Goal: Entertainment & Leisure: Browse casually

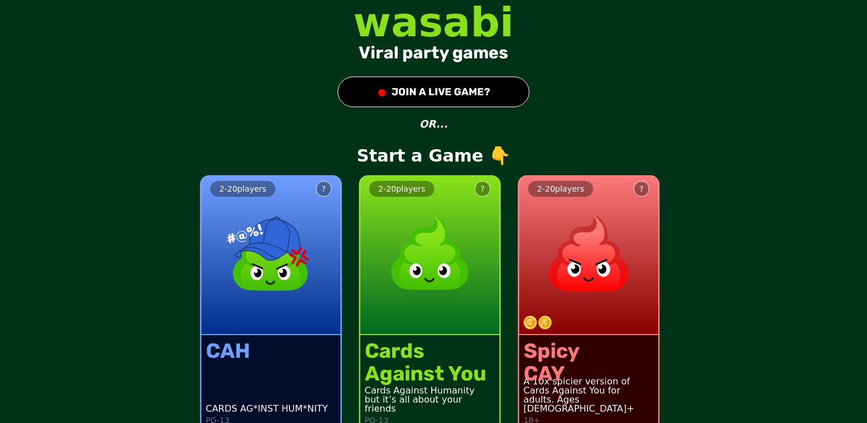
click at [549, 345] on div "Spicy" at bounding box center [552, 351] width 56 height 23
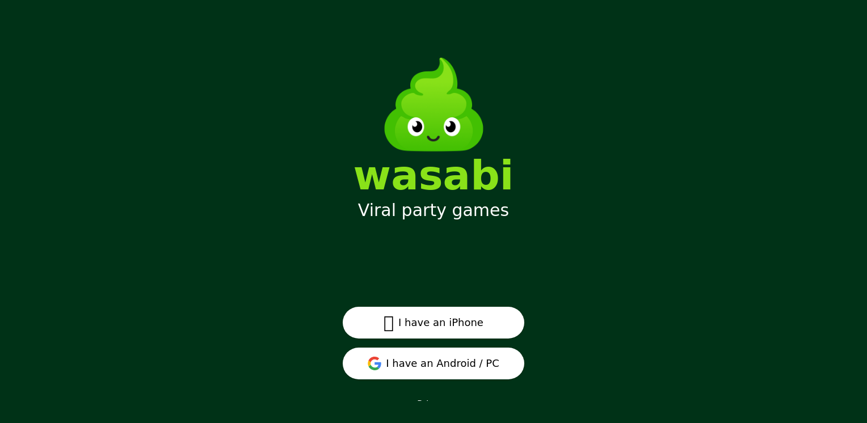
click at [477, 360] on button "I have an Android / PC" at bounding box center [434, 364] width 182 height 32
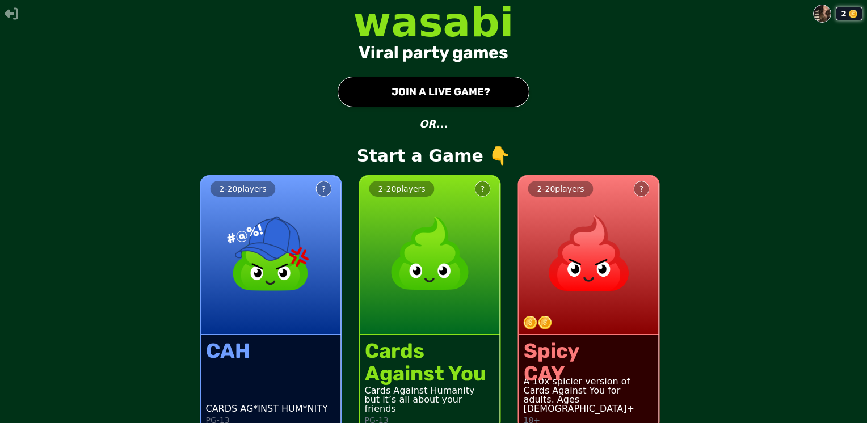
scroll to position [16, 0]
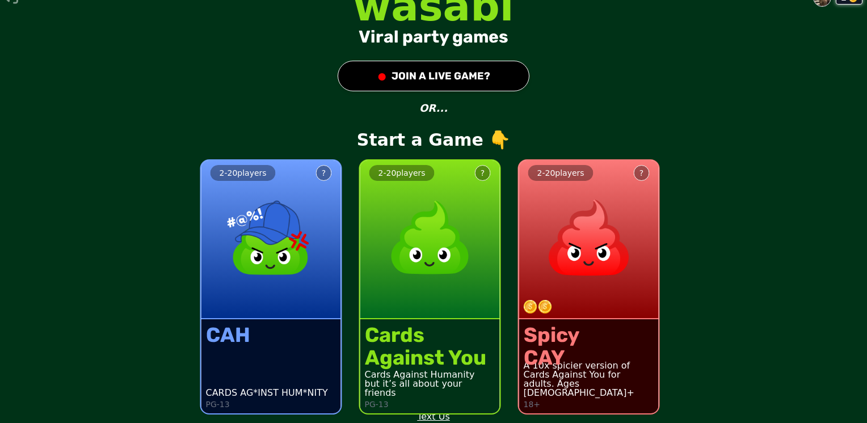
click at [427, 233] on img at bounding box center [430, 238] width 100 height 100
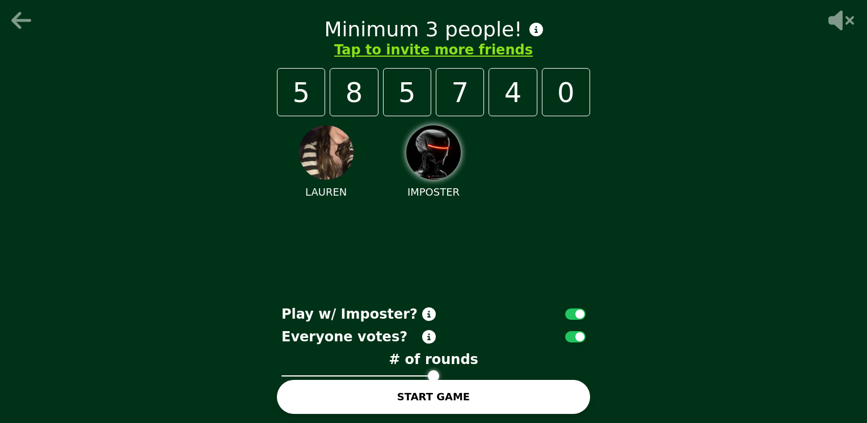
click at [575, 341] on button "button" at bounding box center [575, 336] width 20 height 11
click at [384, 402] on button "START GAME" at bounding box center [433, 397] width 313 height 34
click at [498, 48] on button "Tap to invite more friends" at bounding box center [433, 50] width 199 height 18
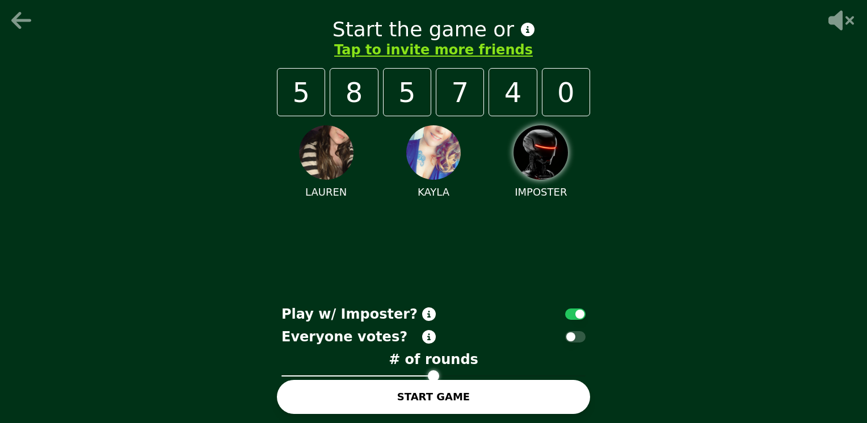
click at [457, 405] on button "START GAME" at bounding box center [433, 397] width 313 height 34
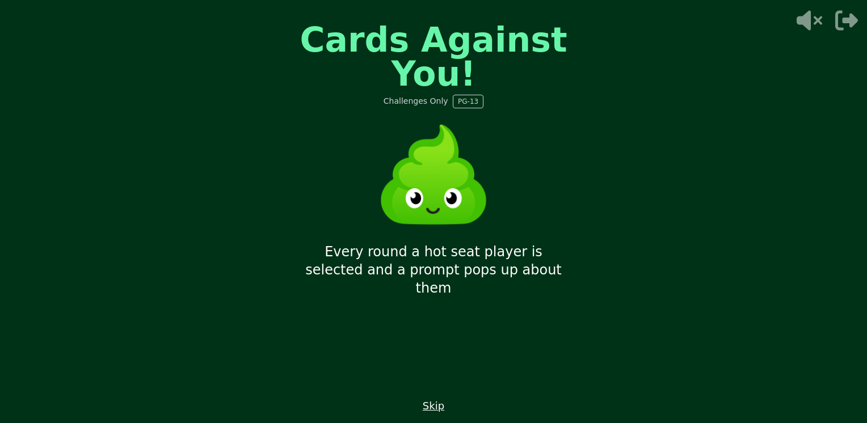
click at [438, 405] on button "Skip" at bounding box center [434, 406] width 22 height 16
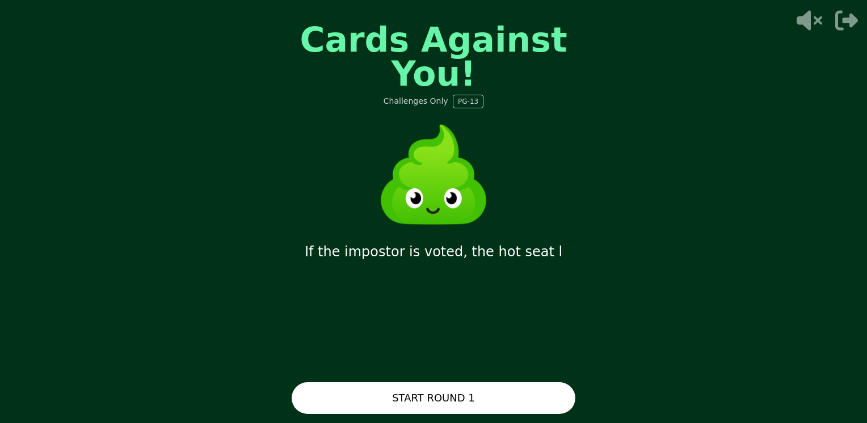
click at [438, 405] on button "START ROUND 1" at bounding box center [434, 398] width 284 height 32
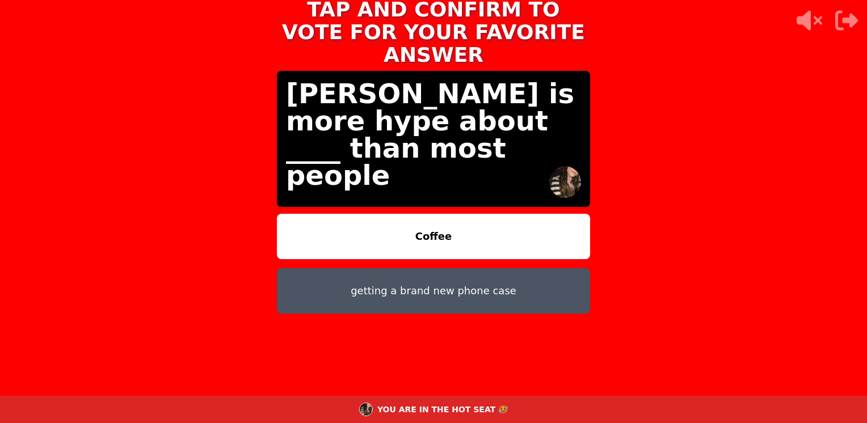
click at [456, 214] on button "Coffee" at bounding box center [433, 236] width 313 height 45
click at [442, 229] on button "Coffee" at bounding box center [433, 236] width 313 height 45
click at [429, 268] on button "getting a brand new phone case" at bounding box center [433, 290] width 313 height 45
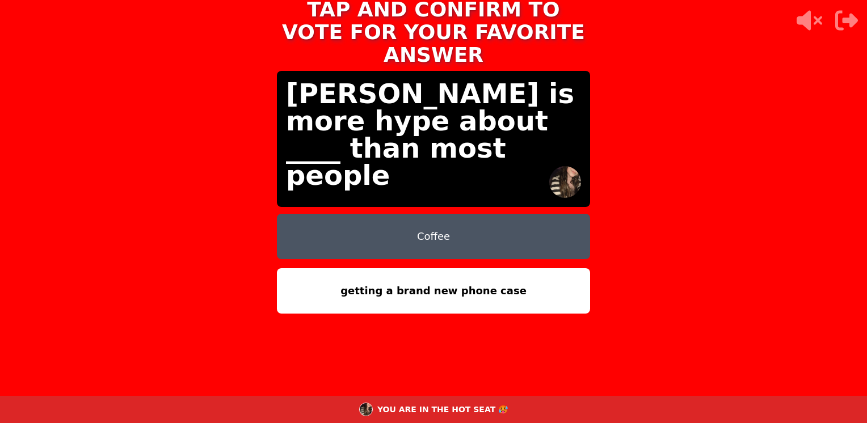
click at [441, 217] on button "Coffee" at bounding box center [433, 236] width 313 height 45
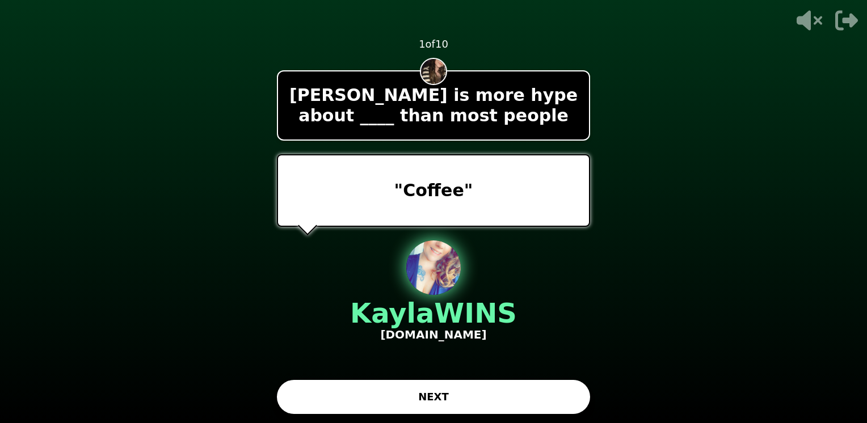
click at [425, 406] on button "NEXT" at bounding box center [433, 397] width 313 height 34
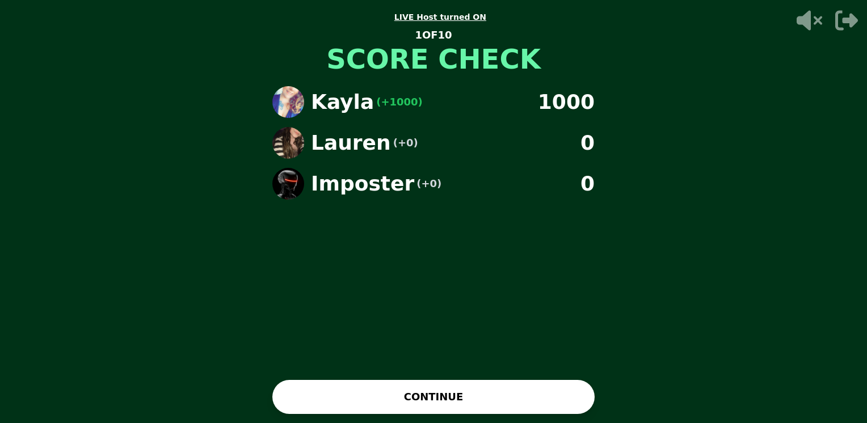
click at [397, 397] on button "CONTINUE" at bounding box center [433, 397] width 322 height 34
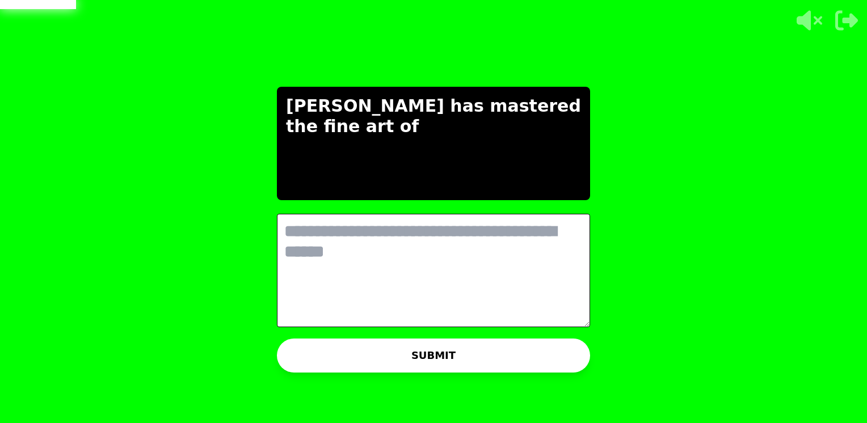
click at [408, 235] on textarea at bounding box center [433, 270] width 313 height 113
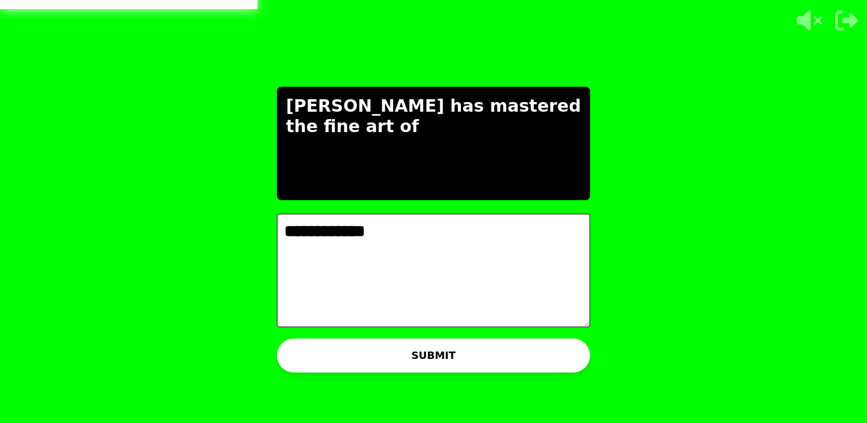
type textarea "**********"
click at [363, 355] on button "SUBMIT" at bounding box center [433, 356] width 313 height 34
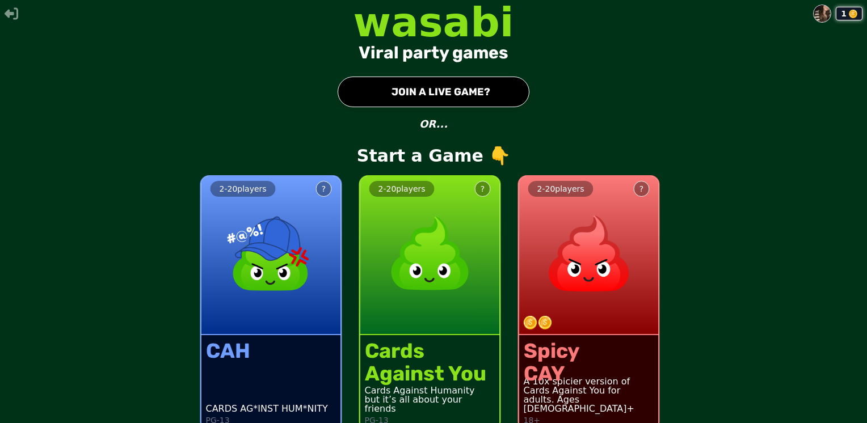
click at [432, 238] on img at bounding box center [430, 254] width 100 height 100
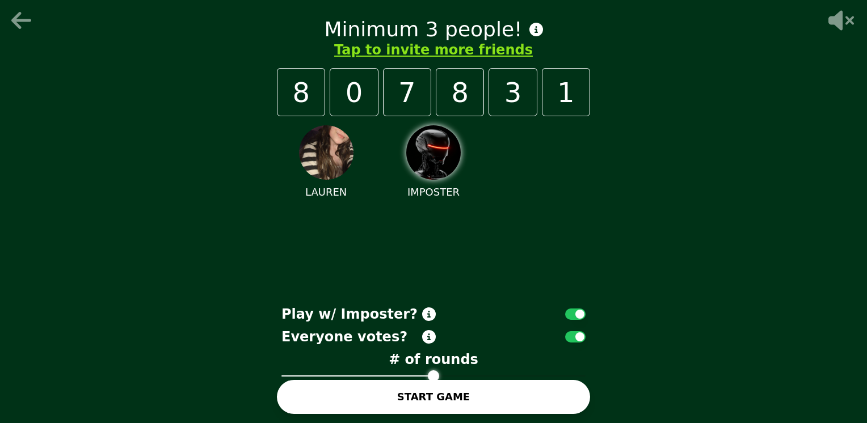
click at [14, 19] on icon at bounding box center [21, 20] width 20 height 17
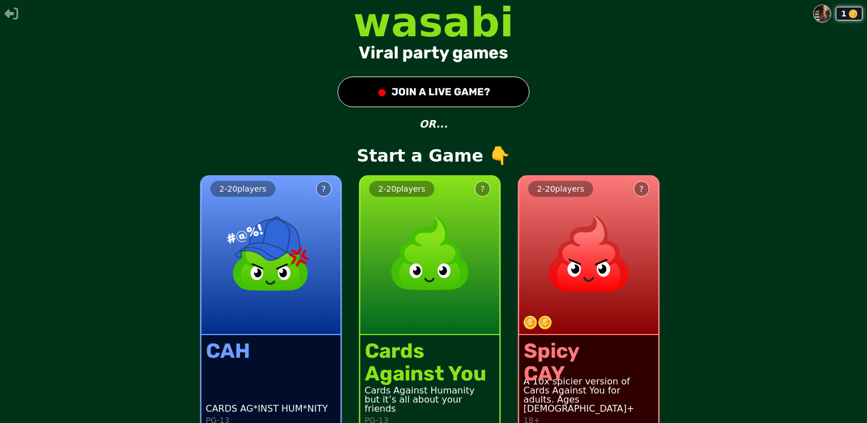
scroll to position [16, 0]
